Goal: Information Seeking & Learning: Learn about a topic

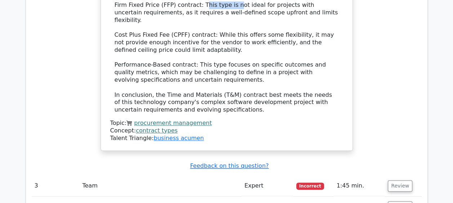
scroll to position [1693, 0]
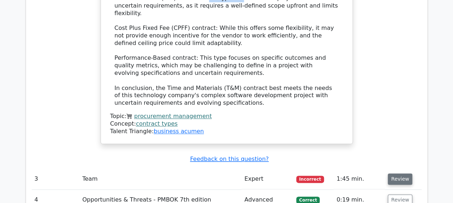
click at [399, 174] on button "Review" at bounding box center [400, 179] width 24 height 11
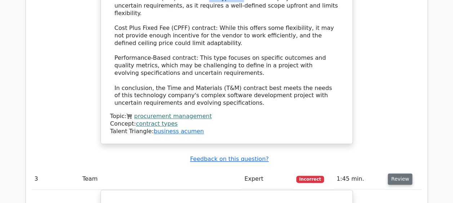
click at [404, 174] on button "Review" at bounding box center [400, 179] width 24 height 11
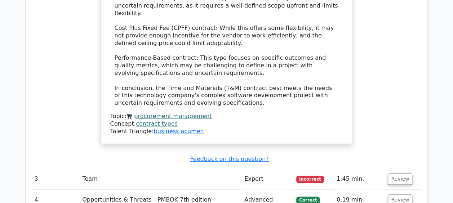
click at [384, 169] on td "1:45 min." at bounding box center [360, 179] width 52 height 21
click at [390, 174] on button "Review" at bounding box center [400, 179] width 24 height 11
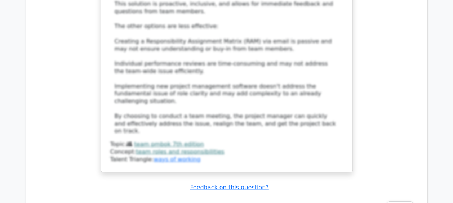
scroll to position [2233, 0]
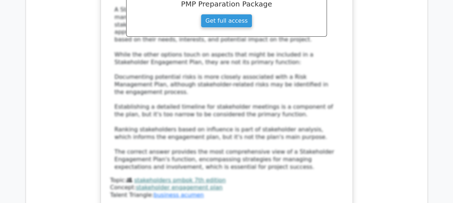
scroll to position [2738, 0]
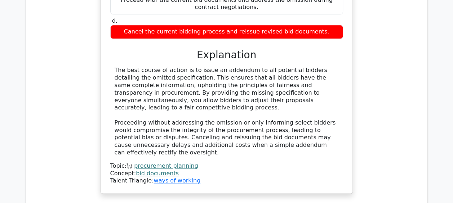
scroll to position [3134, 0]
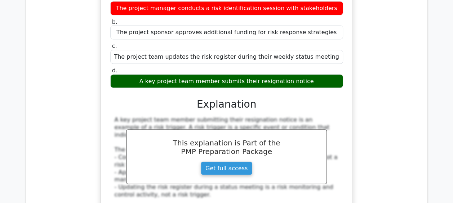
scroll to position [3494, 0]
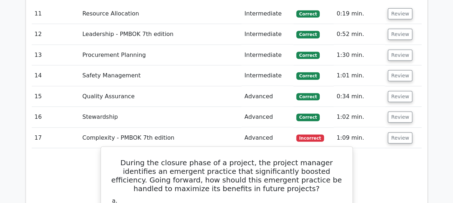
scroll to position [3602, 0]
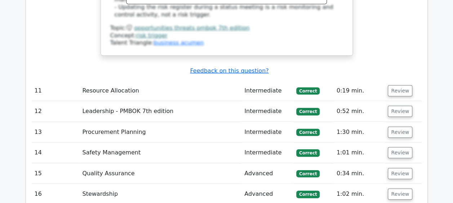
drag, startPoint x: 147, startPoint y: 34, endPoint x: 170, endPoint y: 35, distance: 23.1
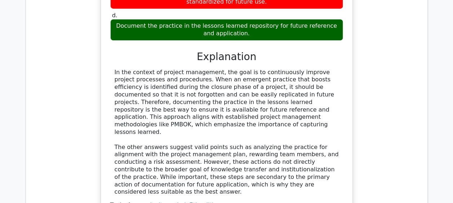
scroll to position [3962, 0]
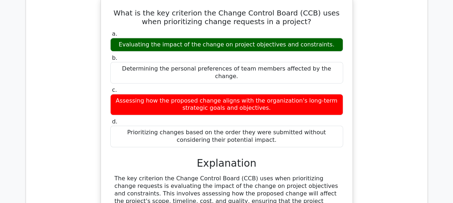
scroll to position [4287, 0]
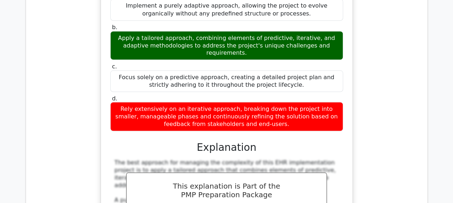
scroll to position [4827, 0]
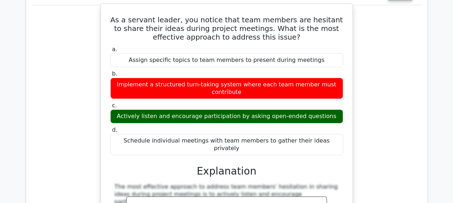
scroll to position [5223, 0]
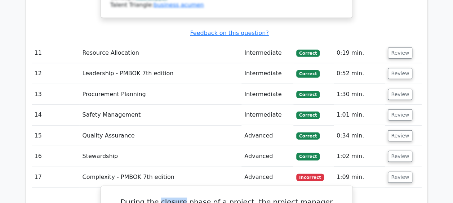
scroll to position [3638, 0]
